Goal: Transaction & Acquisition: Register for event/course

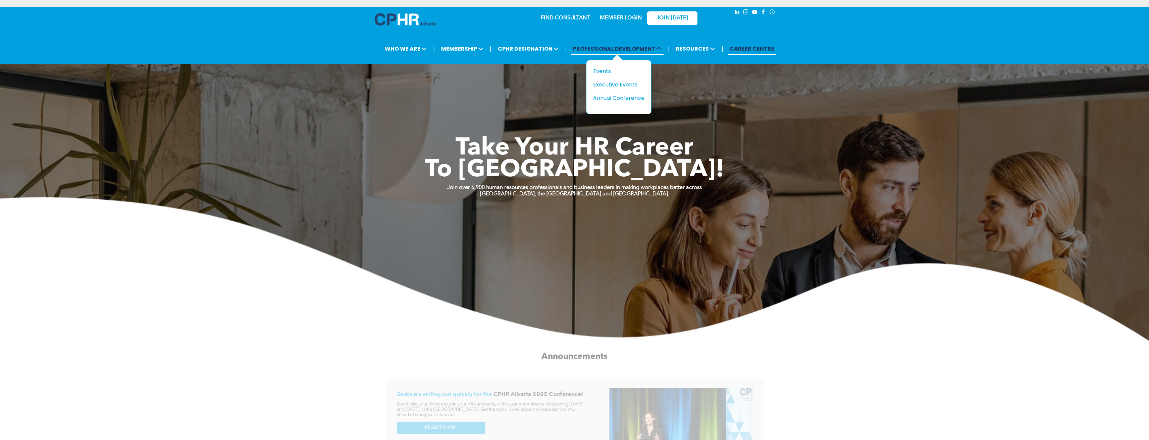
click at [604, 44] on span "PROFESSIONAL DEVELOPMENT" at bounding box center [617, 49] width 93 height 12
click at [606, 71] on div "Events" at bounding box center [616, 71] width 46 height 8
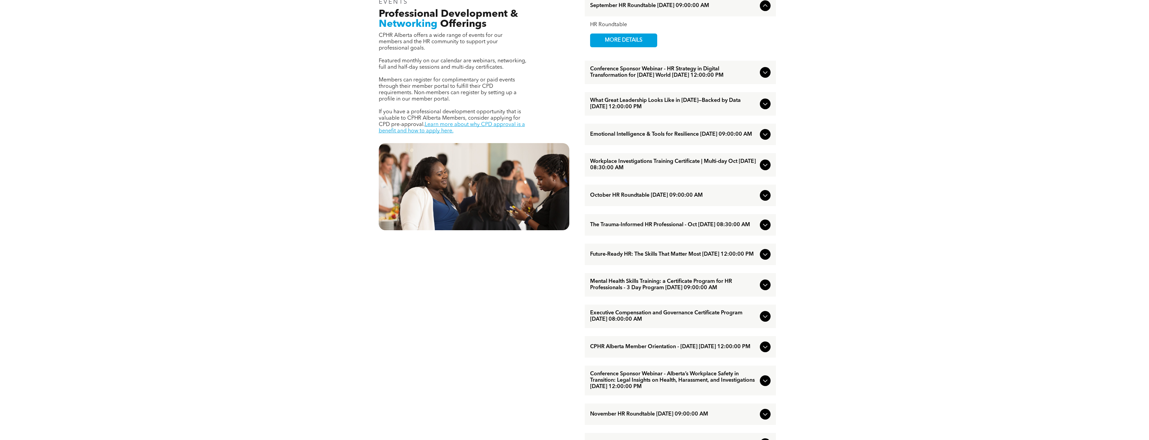
scroll to position [402, 0]
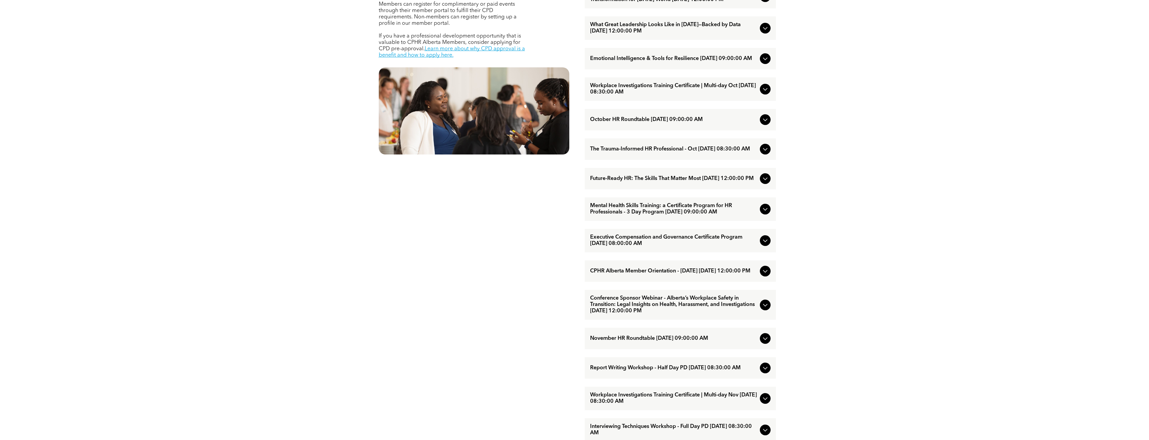
click at [767, 309] on icon at bounding box center [765, 305] width 8 height 8
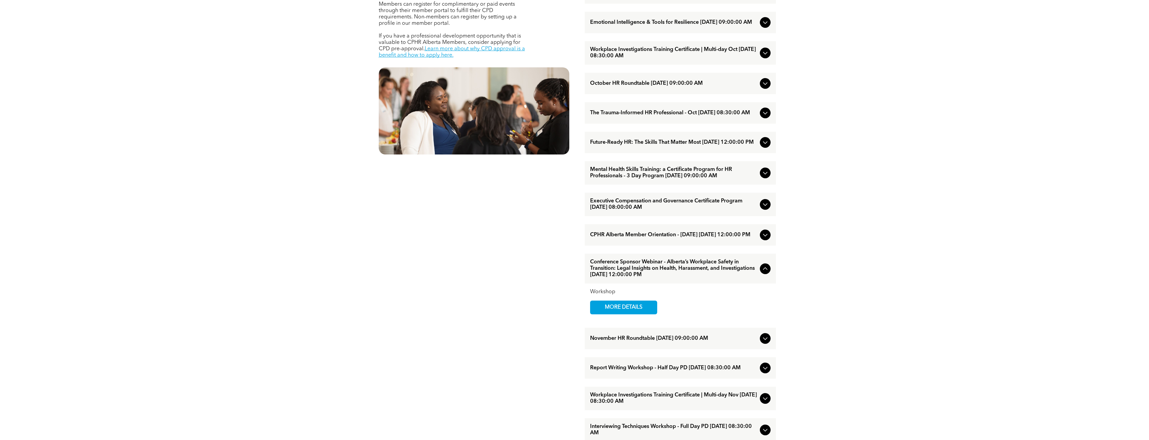
click at [766, 273] on icon at bounding box center [765, 269] width 8 height 8
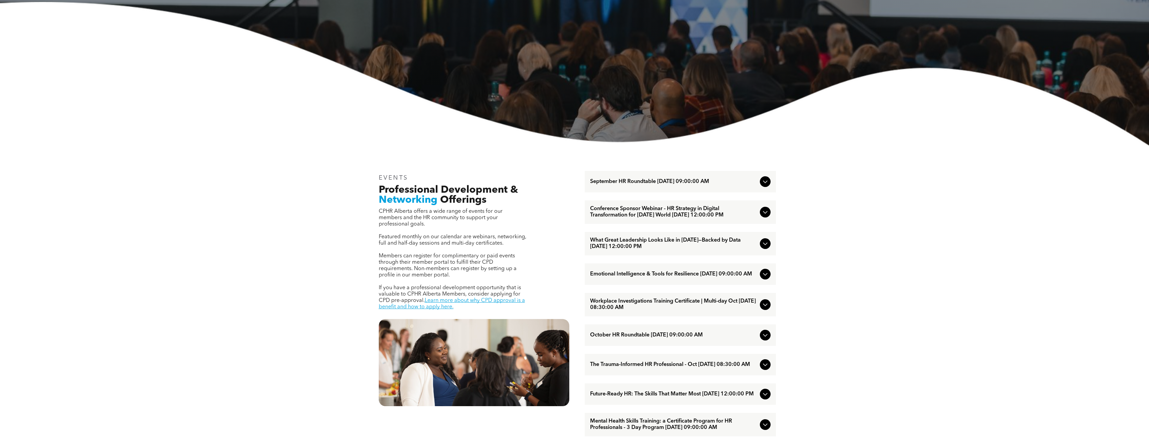
scroll to position [134, 0]
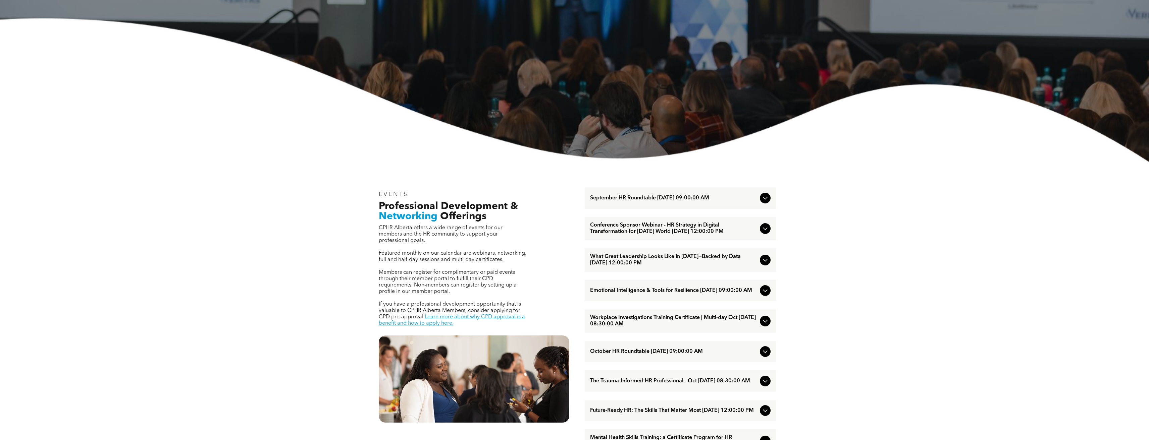
click at [765, 199] on icon at bounding box center [765, 198] width 4 height 3
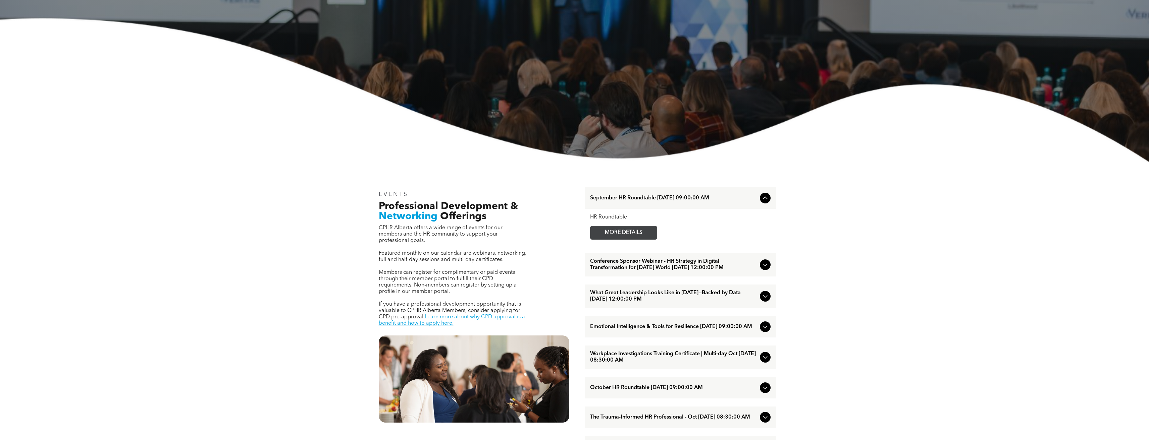
click at [613, 231] on span "MORE DETAILS" at bounding box center [623, 232] width 53 height 13
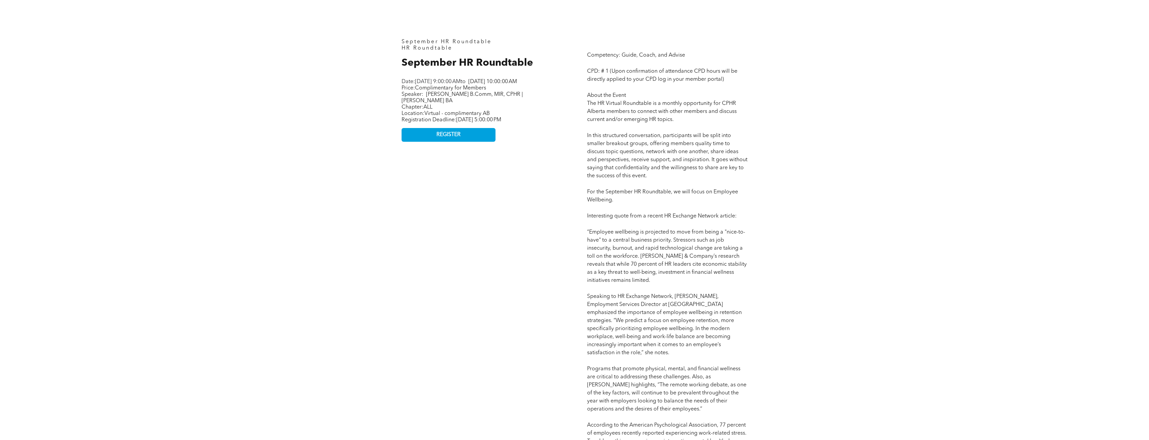
scroll to position [402, 0]
